Goal: Communication & Community: Answer question/provide support

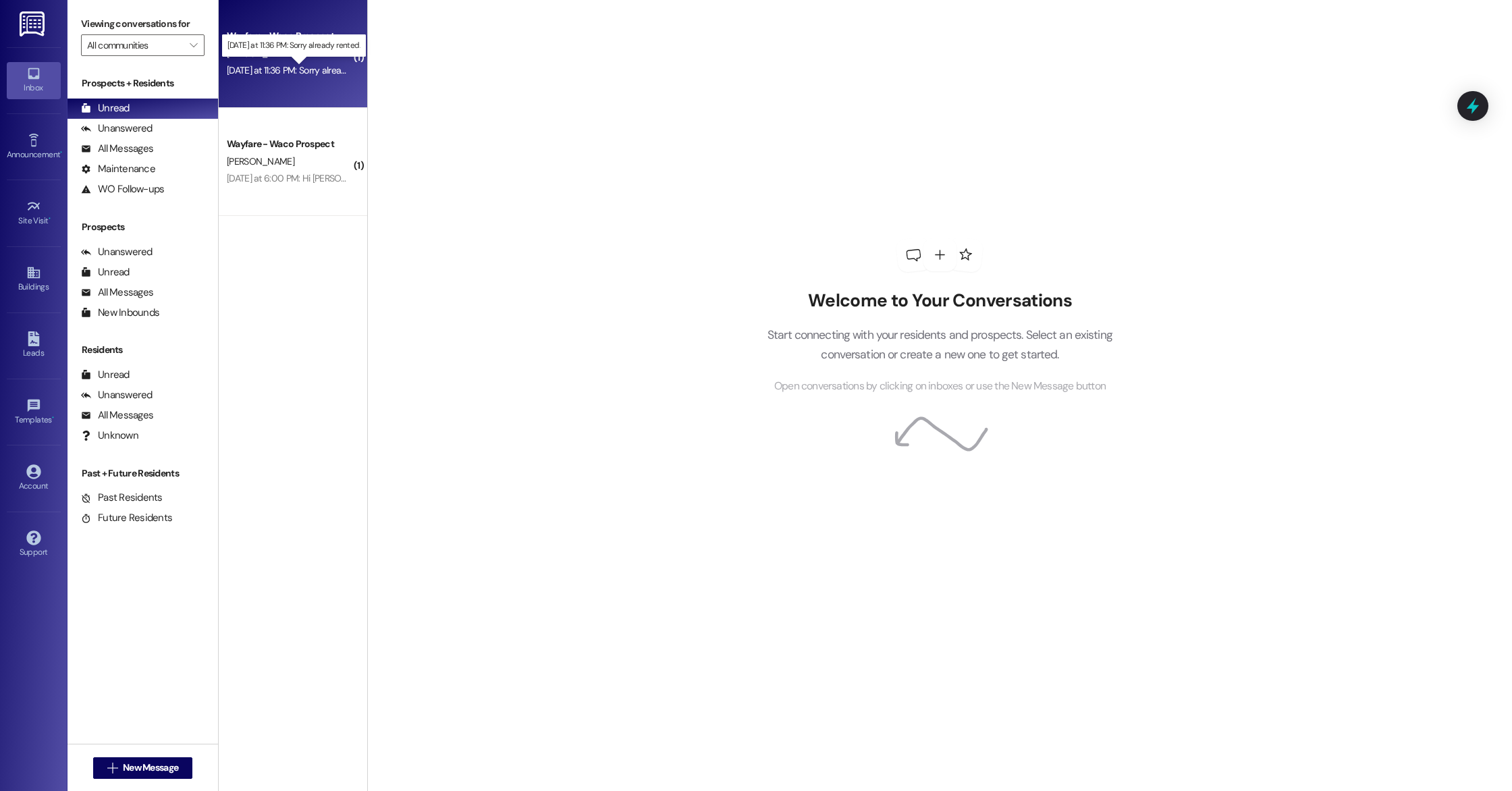
click at [315, 73] on div "[DATE] at 11:36 PM: Sorry already rented. [DATE] at 11:36 PM: Sorry already ren…" at bounding box center [304, 71] width 155 height 12
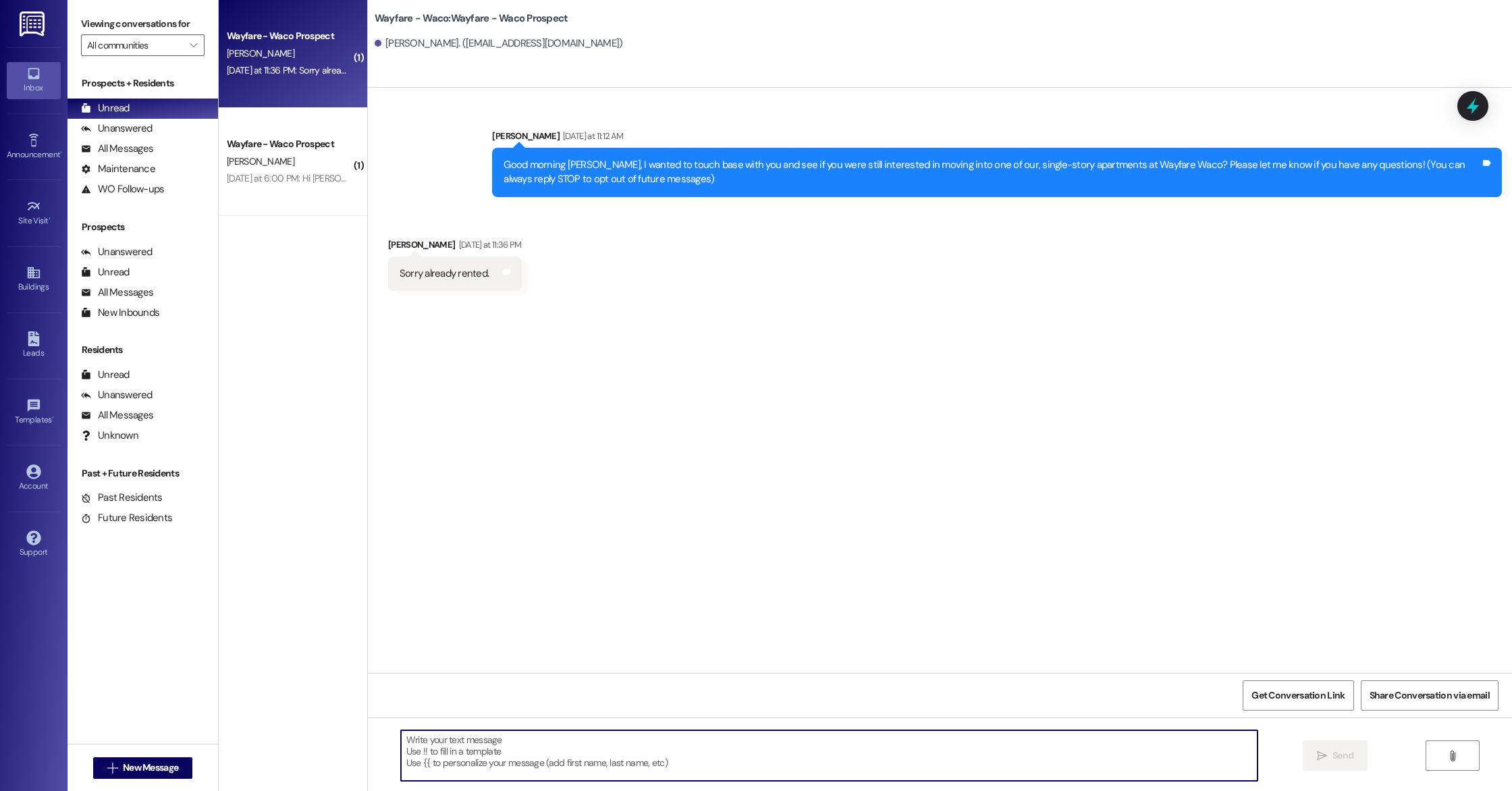
click at [616, 752] on textarea at bounding box center [829, 755] width 857 height 51
type textarea "Thank you for the update! Have a great day!"
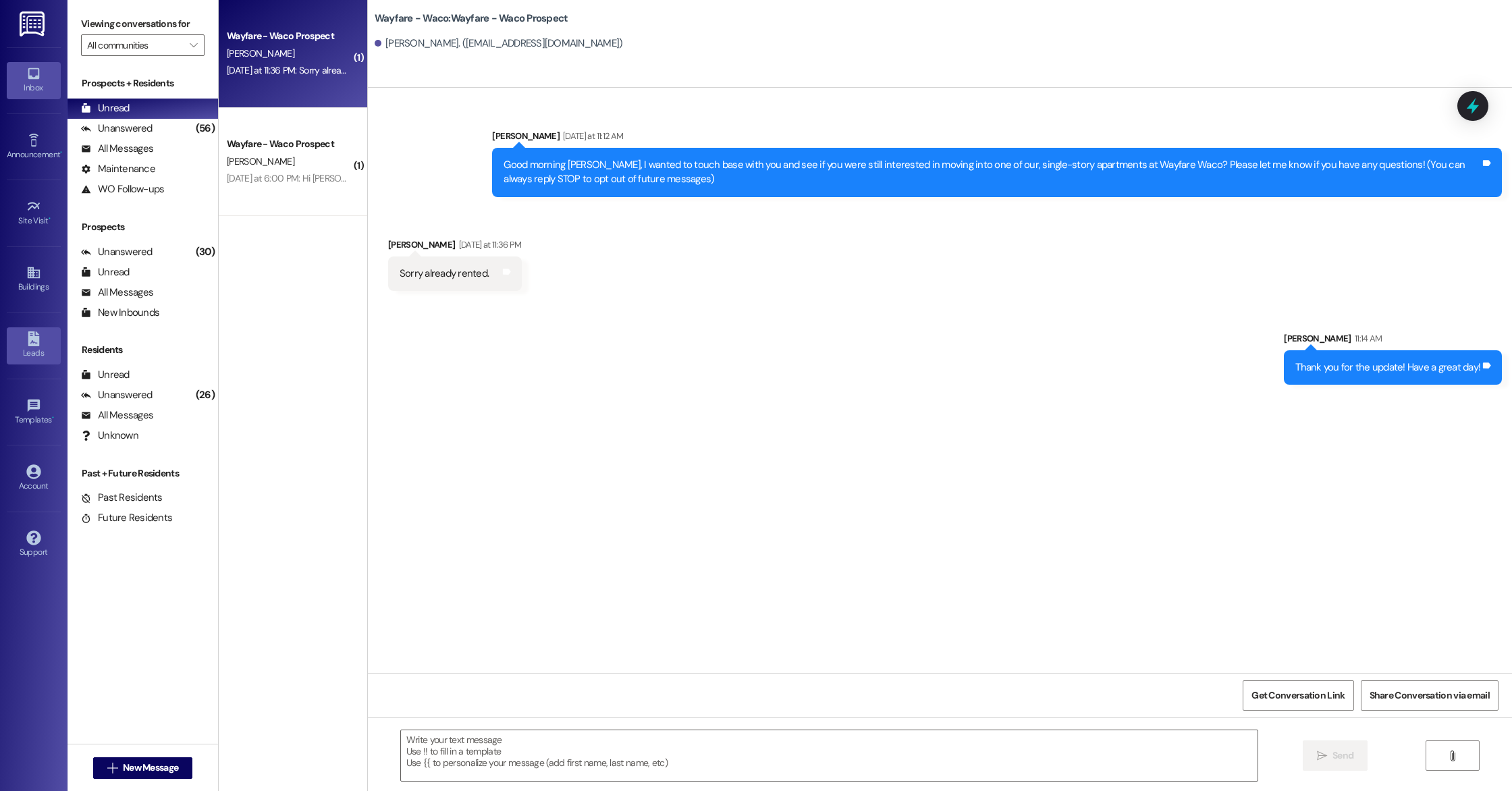
click at [33, 353] on div "Leads" at bounding box center [34, 353] width 67 height 14
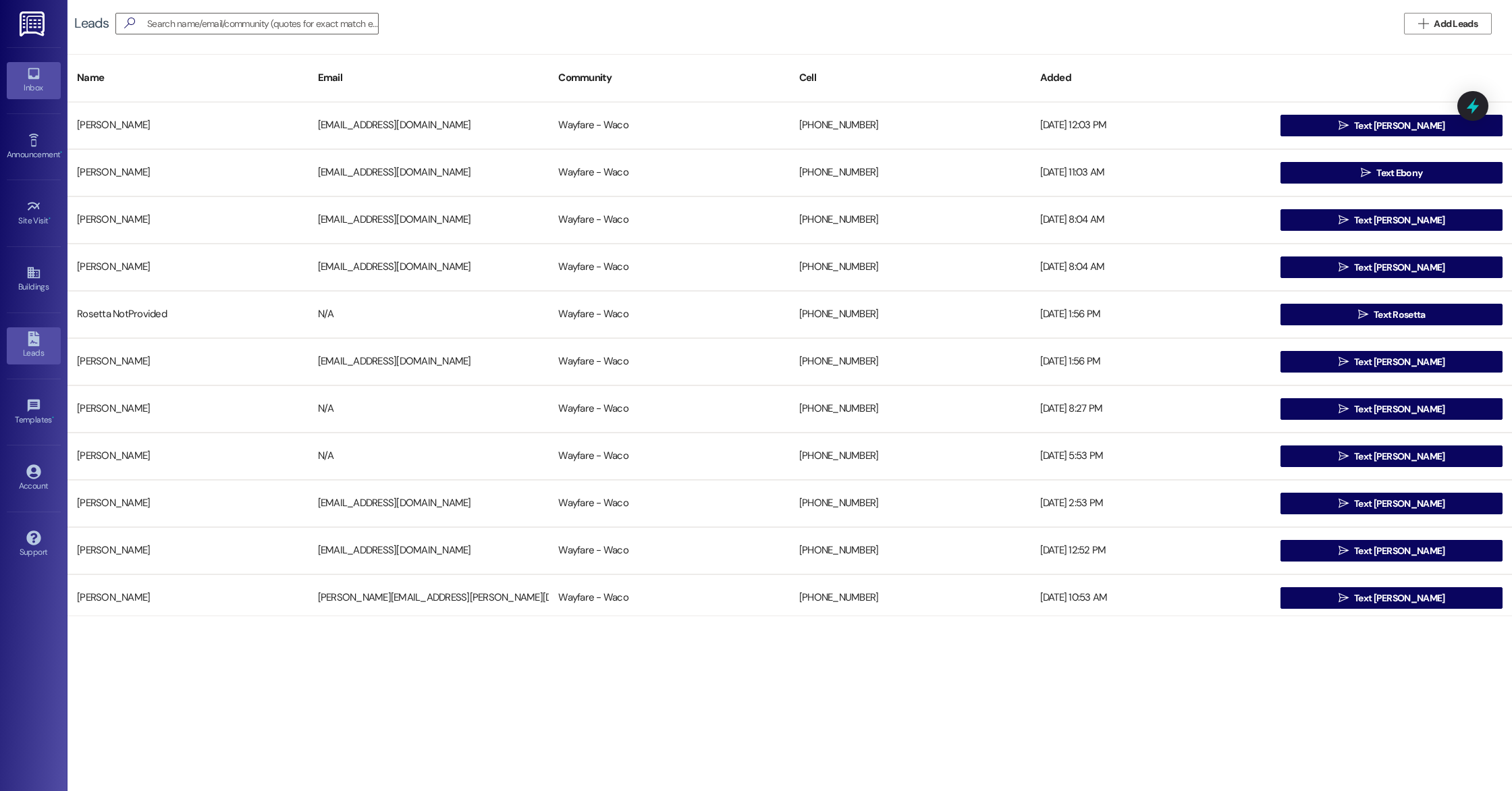
click at [42, 92] on div "Inbox" at bounding box center [34, 88] width 67 height 14
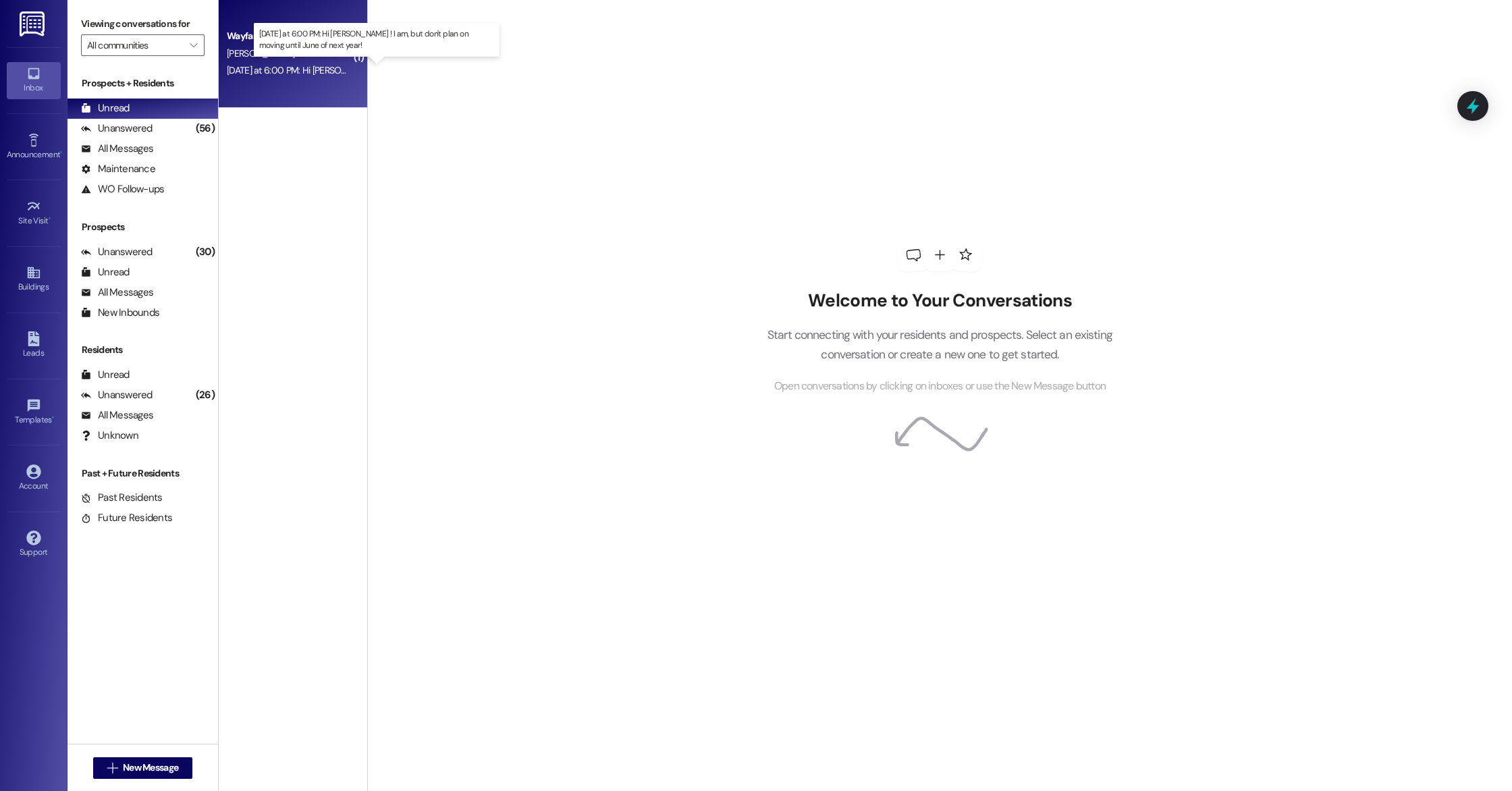
click at [286, 76] on div "[DATE] at 6:00 PM: Hi [PERSON_NAME] ! I am, but don't plan on moving until June…" at bounding box center [409, 71] width 366 height 12
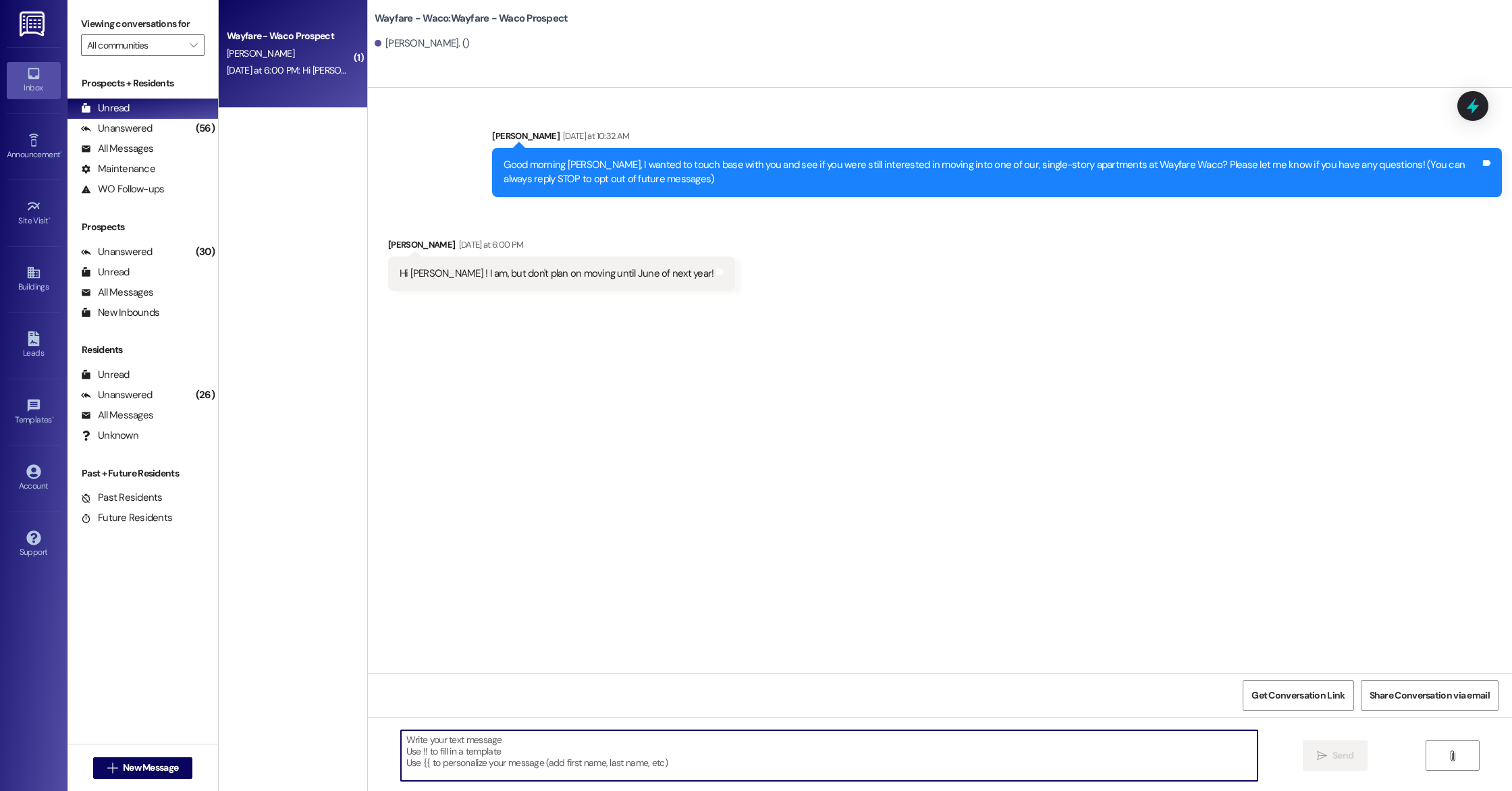
click at [625, 760] on textarea at bounding box center [829, 755] width 857 height 51
click at [419, 741] on textarea "Okay! Thank you for the update. If you would like i can add you to our follow u…" at bounding box center [829, 755] width 857 height 51
click at [1140, 746] on textarea "Okay! Thank you for the update. If you would like i can add you to our follow u…" at bounding box center [829, 755] width 857 height 51
type textarea "Okay! Thank you for the update. If you would like i can add you to our follow u…"
click at [1321, 761] on span " Send" at bounding box center [1335, 755] width 42 height 14
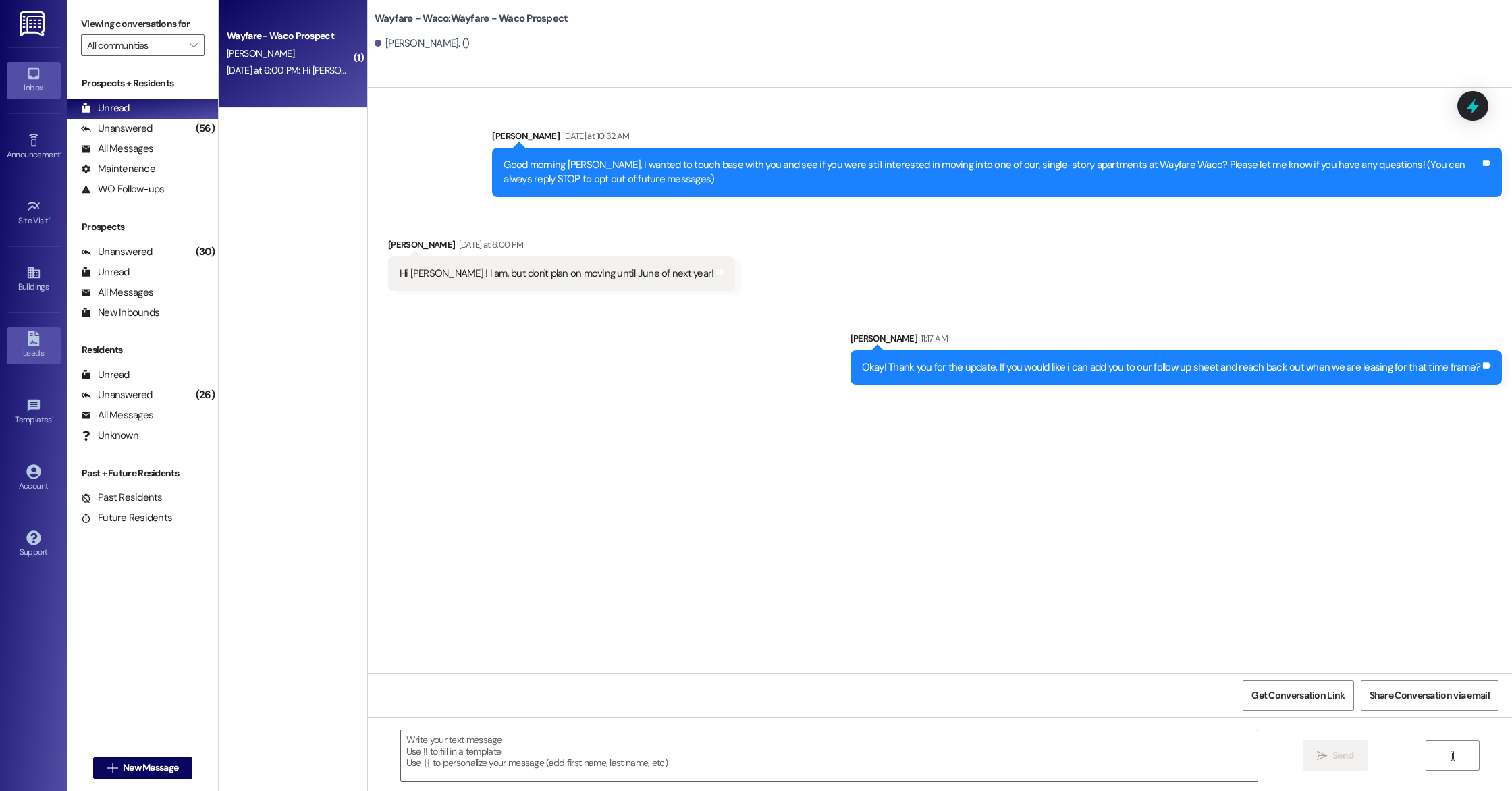
click at [22, 343] on link "Leads" at bounding box center [34, 346] width 54 height 36
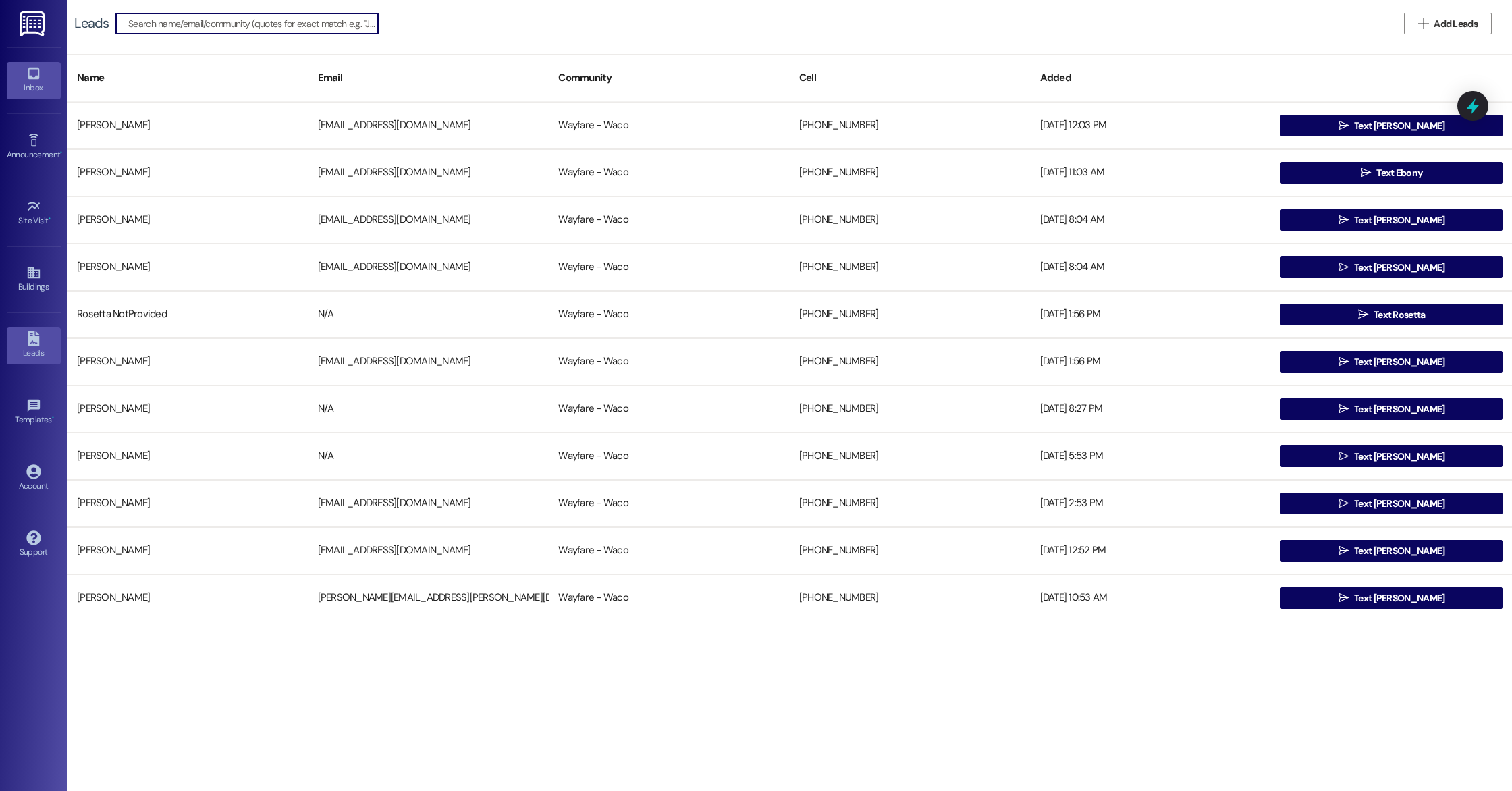
click at [30, 94] on div "Inbox" at bounding box center [34, 88] width 67 height 14
